Goal: Task Accomplishment & Management: Complete application form

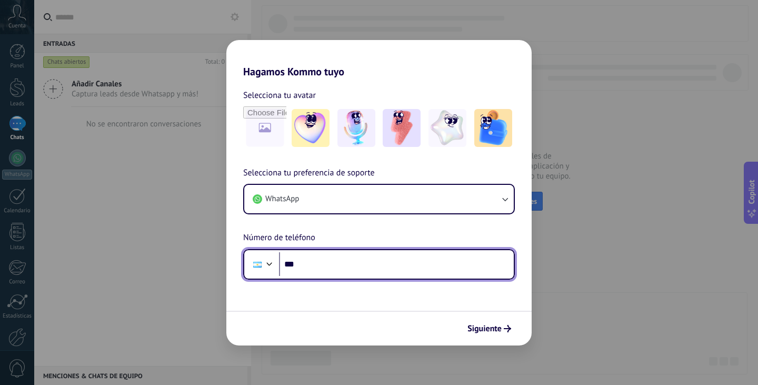
click at [380, 263] on input "***" at bounding box center [396, 264] width 235 height 24
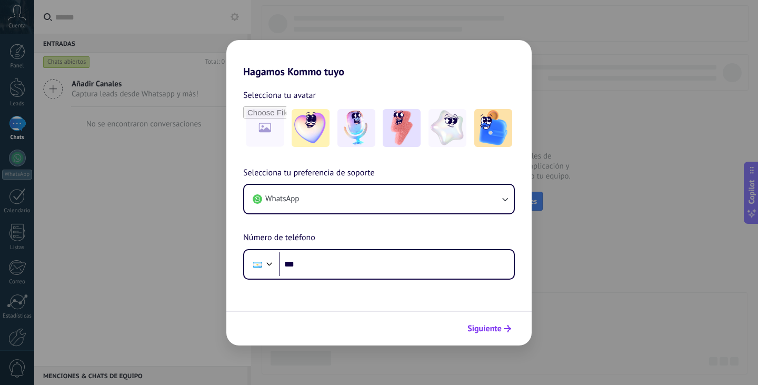
click at [479, 329] on span "Siguiente" at bounding box center [485, 328] width 34 height 7
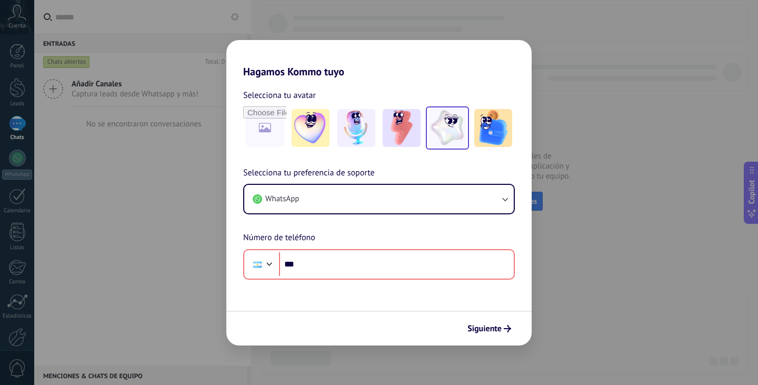
click at [465, 129] on img at bounding box center [448, 128] width 38 height 38
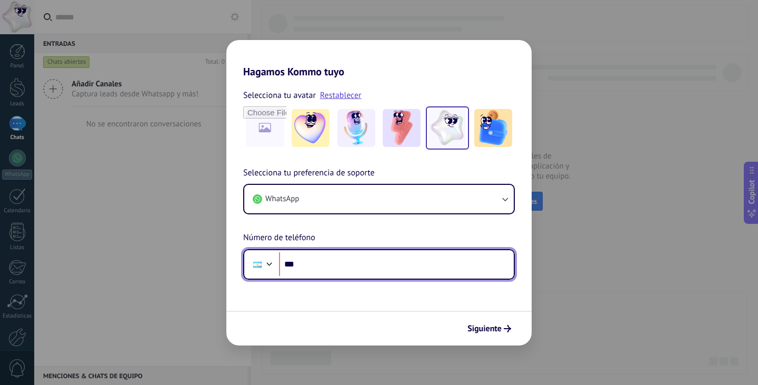
click at [364, 270] on input "***" at bounding box center [396, 264] width 235 height 24
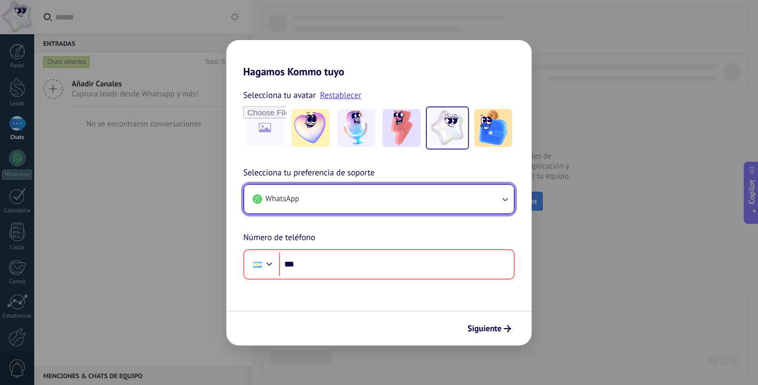
click at [481, 197] on button "WhatsApp" at bounding box center [379, 199] width 270 height 28
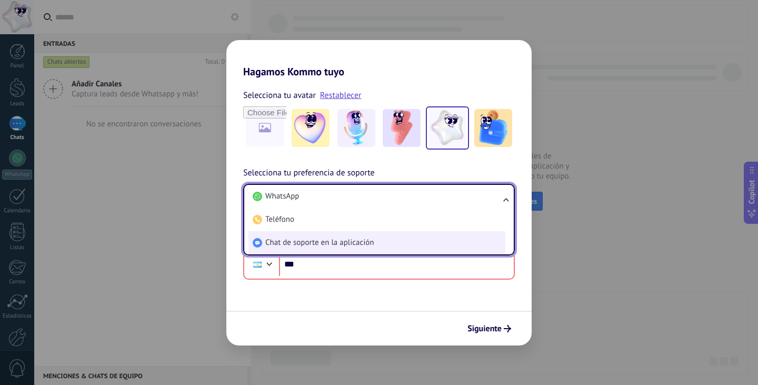
click at [393, 238] on li "Chat de soporte en la aplicación" at bounding box center [377, 242] width 257 height 23
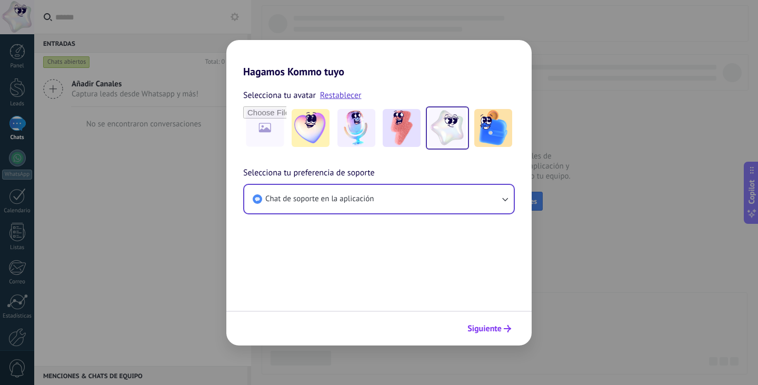
click at [478, 325] on span "Siguiente" at bounding box center [485, 328] width 34 height 7
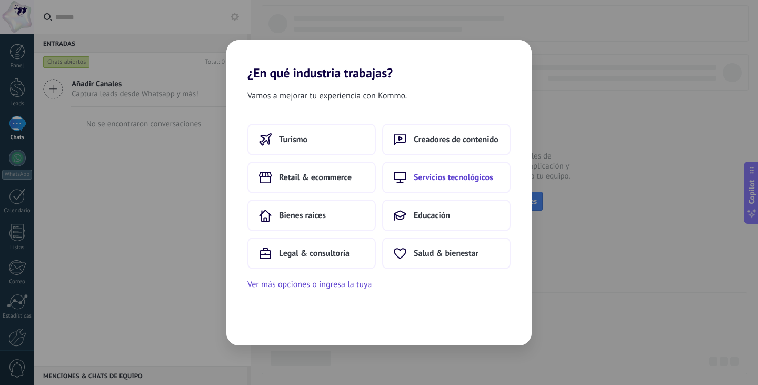
click at [454, 180] on span "Servicios tecnológicos" at bounding box center [454, 177] width 80 height 11
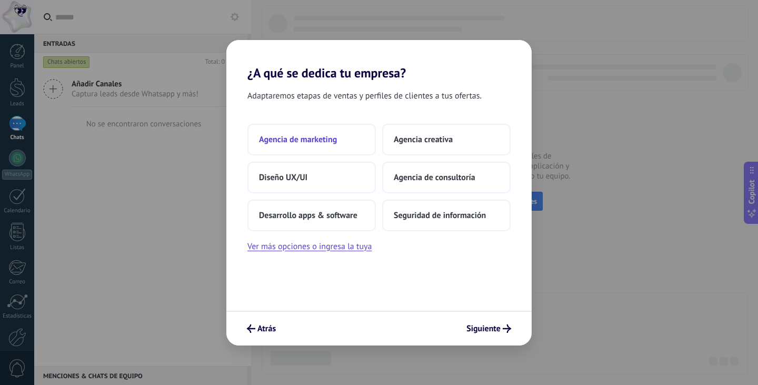
click at [334, 136] on span "Agencia de marketing" at bounding box center [298, 139] width 78 height 11
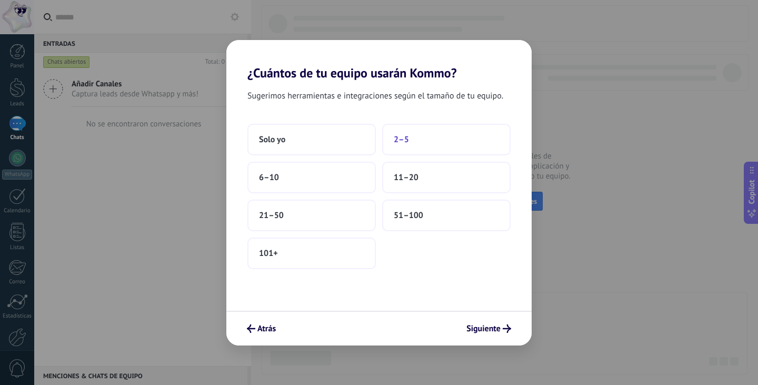
click at [434, 137] on button "2–5" at bounding box center [446, 140] width 128 height 32
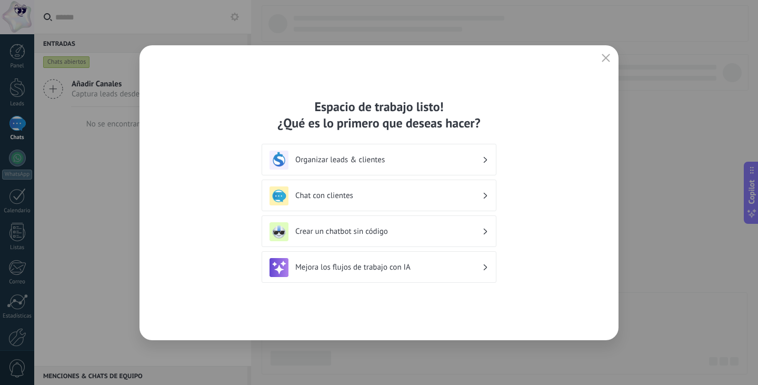
click at [377, 195] on h3 "Chat con clientes" at bounding box center [388, 196] width 187 height 10
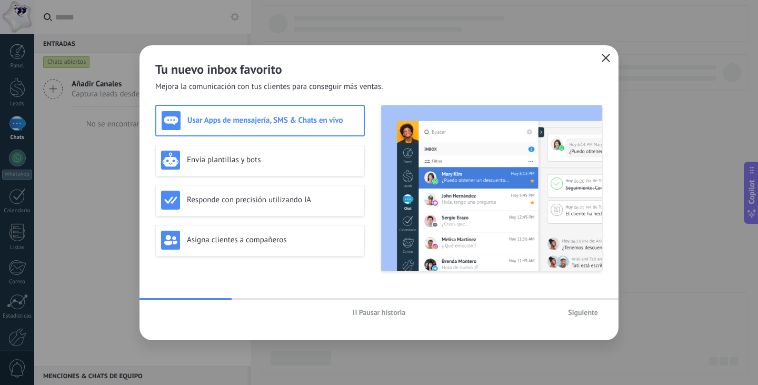
click at [605, 64] on button "button" at bounding box center [606, 58] width 14 height 15
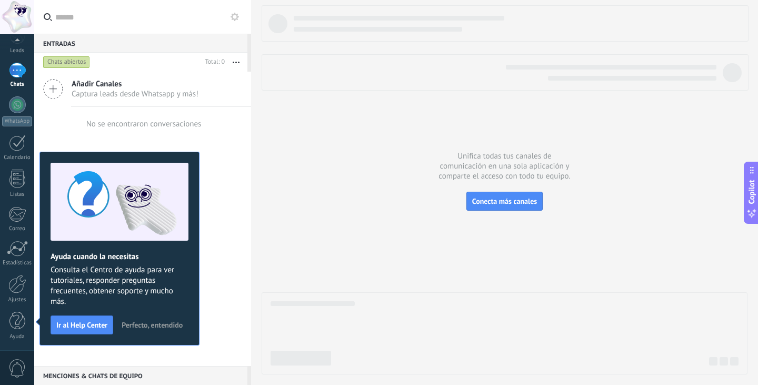
click at [143, 319] on button "Perfecto, entendido" at bounding box center [152, 325] width 71 height 16
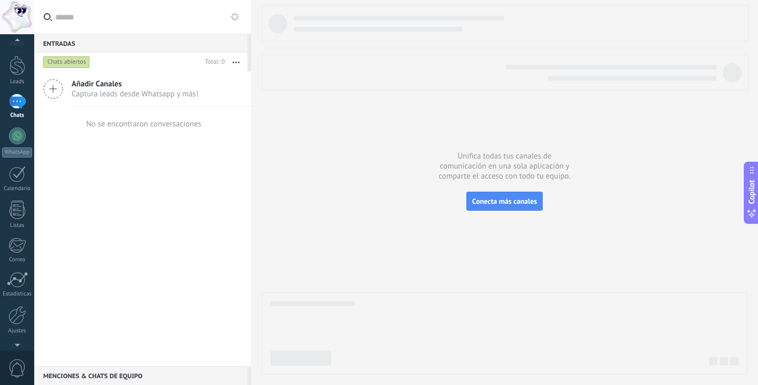
scroll to position [0, 0]
